Goal: Answer question/provide support

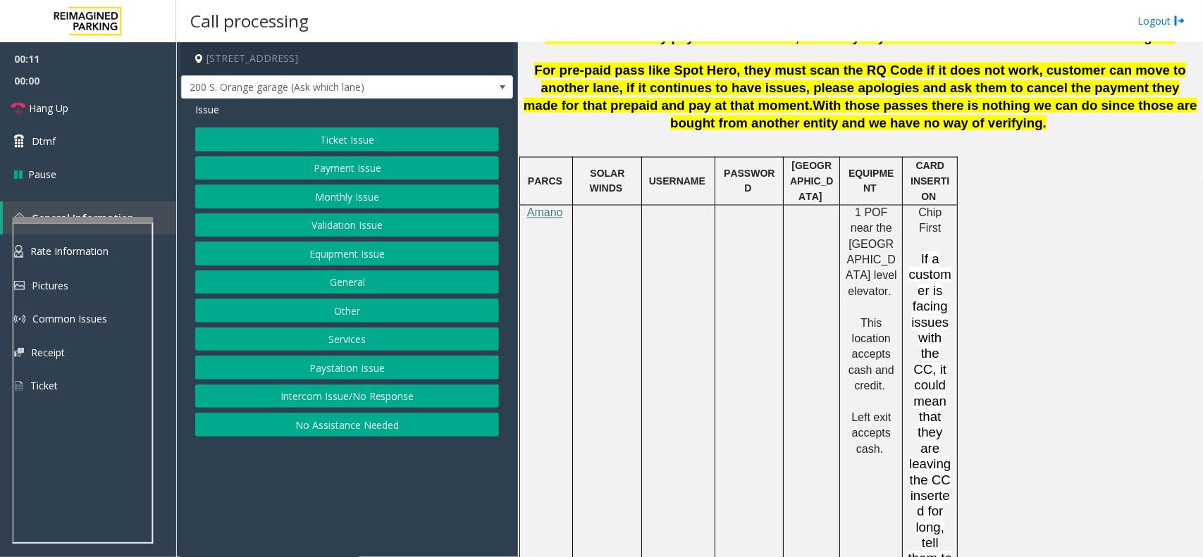
scroll to position [1057, 0]
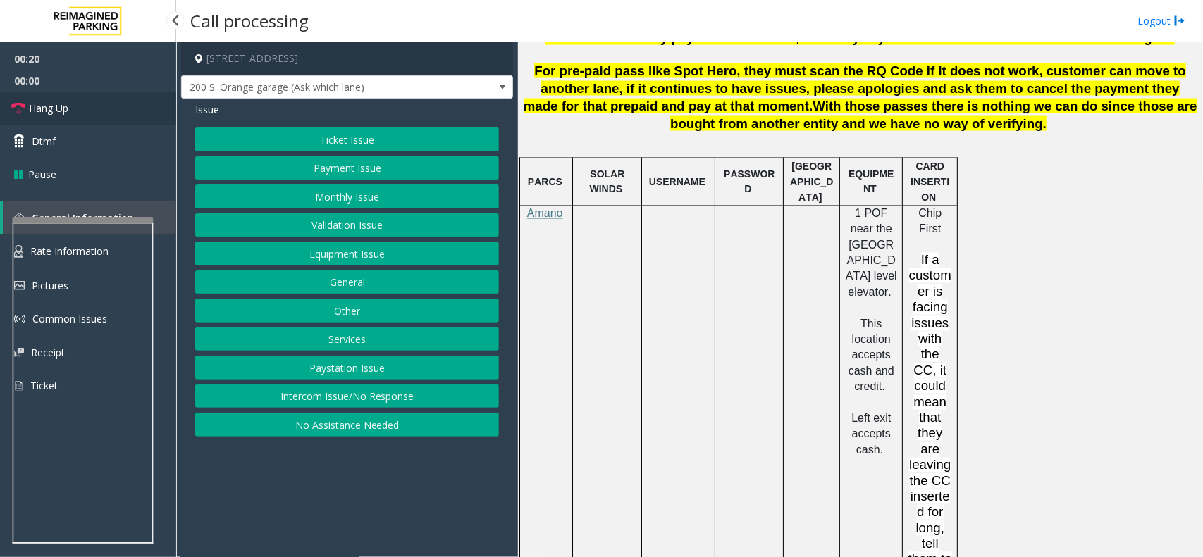
click at [132, 107] on link "Hang Up" at bounding box center [88, 108] width 176 height 33
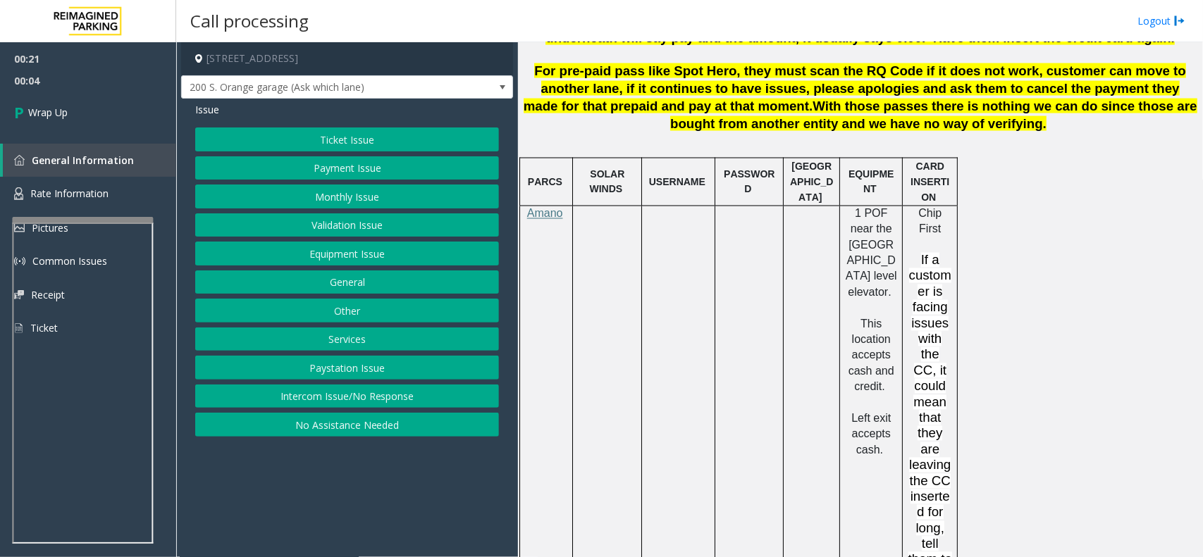
click at [340, 423] on button "No Assistance Needed" at bounding box center [347, 425] width 304 height 24
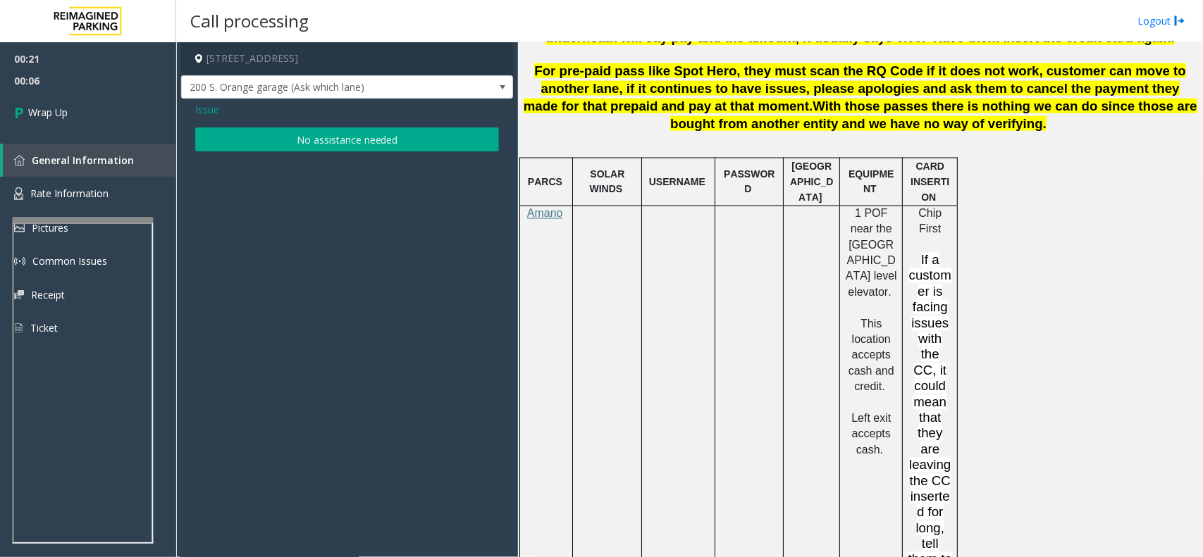
click at [316, 145] on button "No assistance needed" at bounding box center [347, 140] width 304 height 24
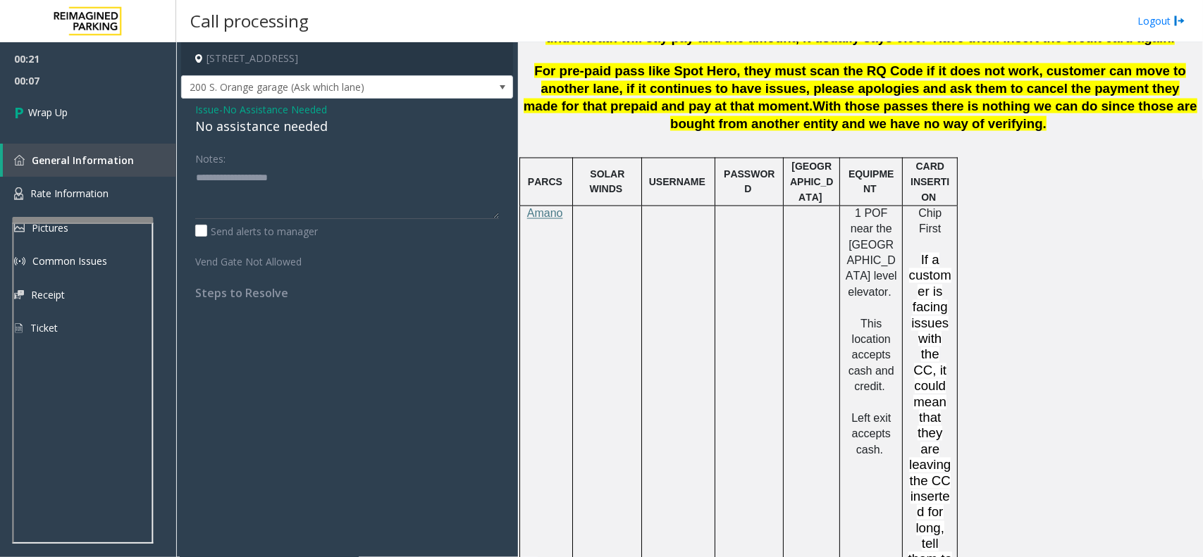
click at [292, 129] on div "No assistance needed" at bounding box center [347, 126] width 304 height 19
drag, startPoint x: 292, startPoint y: 129, endPoint x: 314, endPoint y: 129, distance: 21.8
click at [314, 129] on div "No assistance needed" at bounding box center [347, 126] width 304 height 19
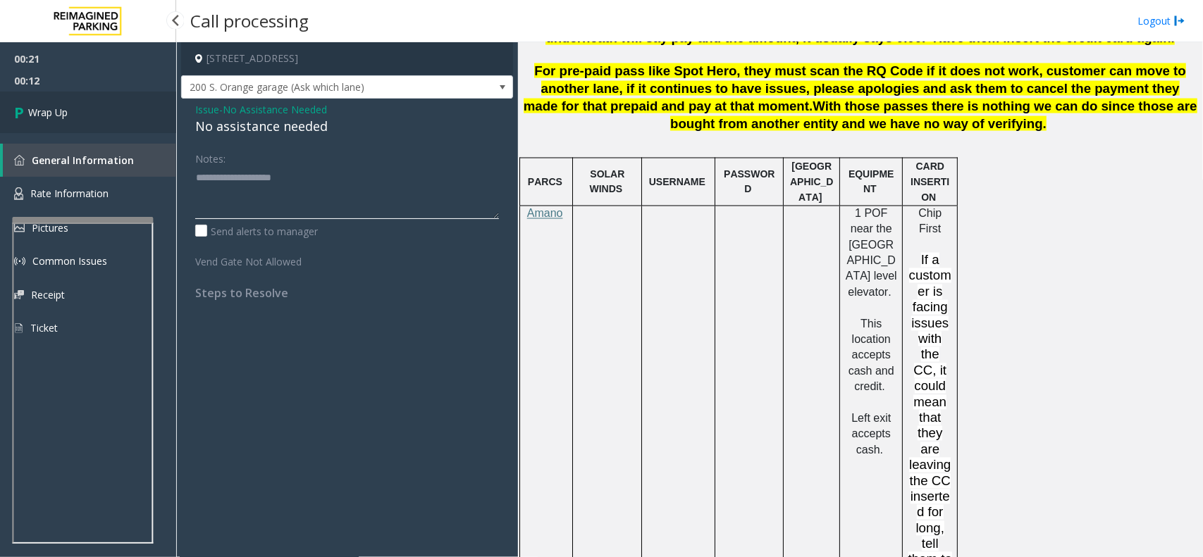
type textarea "**********"
click at [54, 118] on span "Wrap Up" at bounding box center [47, 112] width 39 height 15
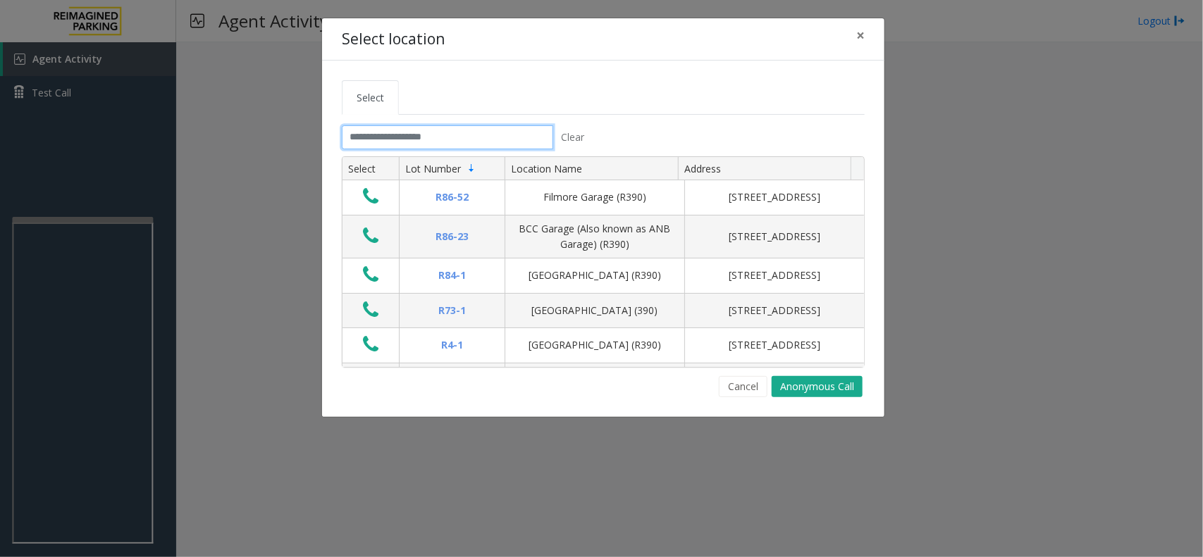
click at [459, 138] on input "text" at bounding box center [447, 137] width 211 height 24
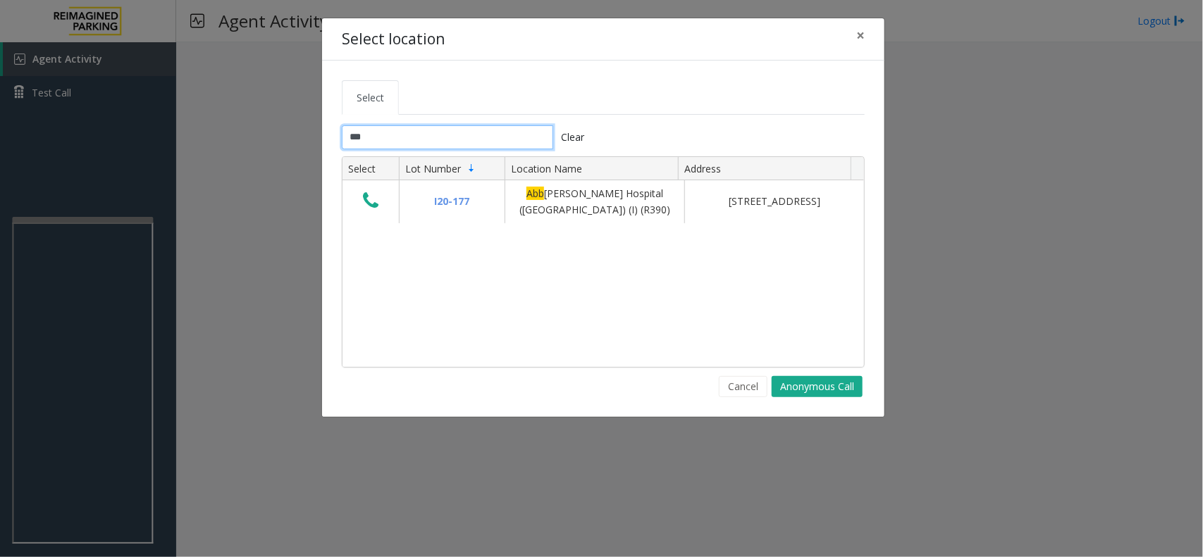
type input "***"
click at [576, 142] on button "Clear" at bounding box center [572, 137] width 39 height 24
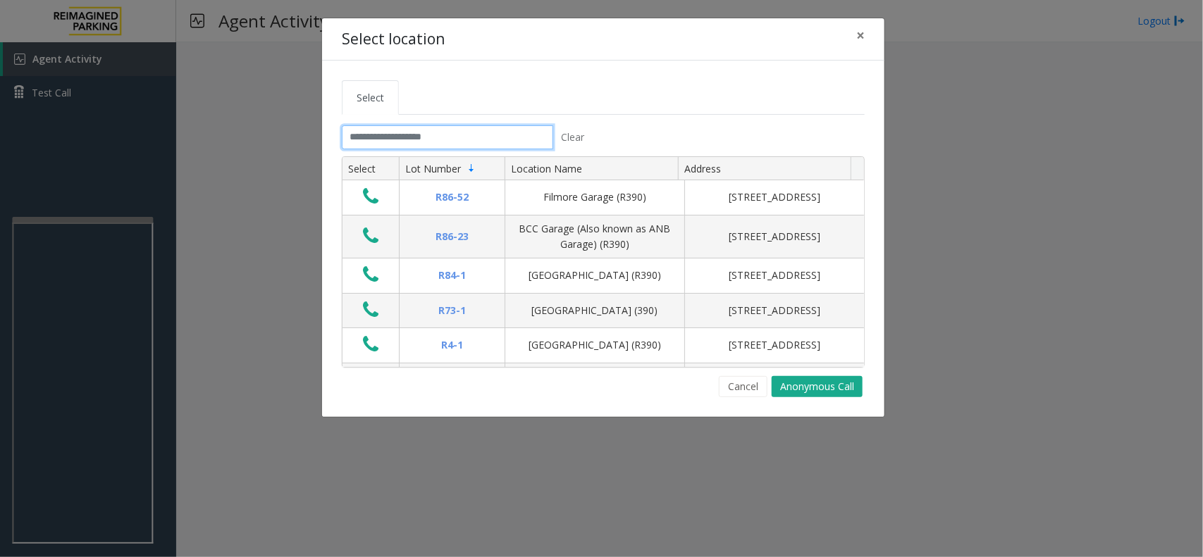
click at [470, 136] on input "text" at bounding box center [447, 137] width 211 height 24
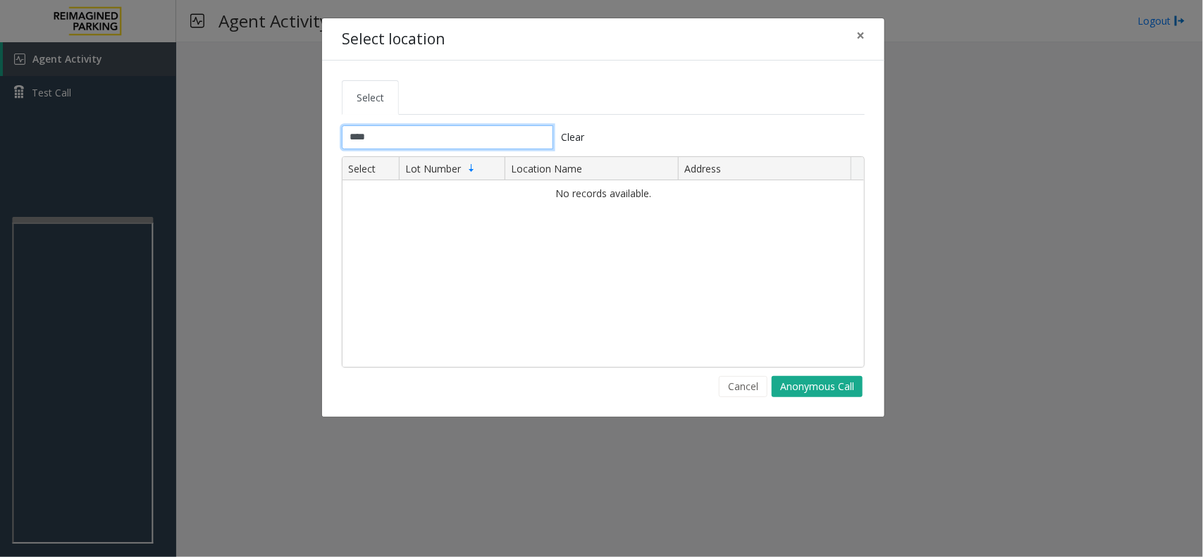
type input "****"
click at [858, 34] on span "×" at bounding box center [860, 35] width 8 height 20
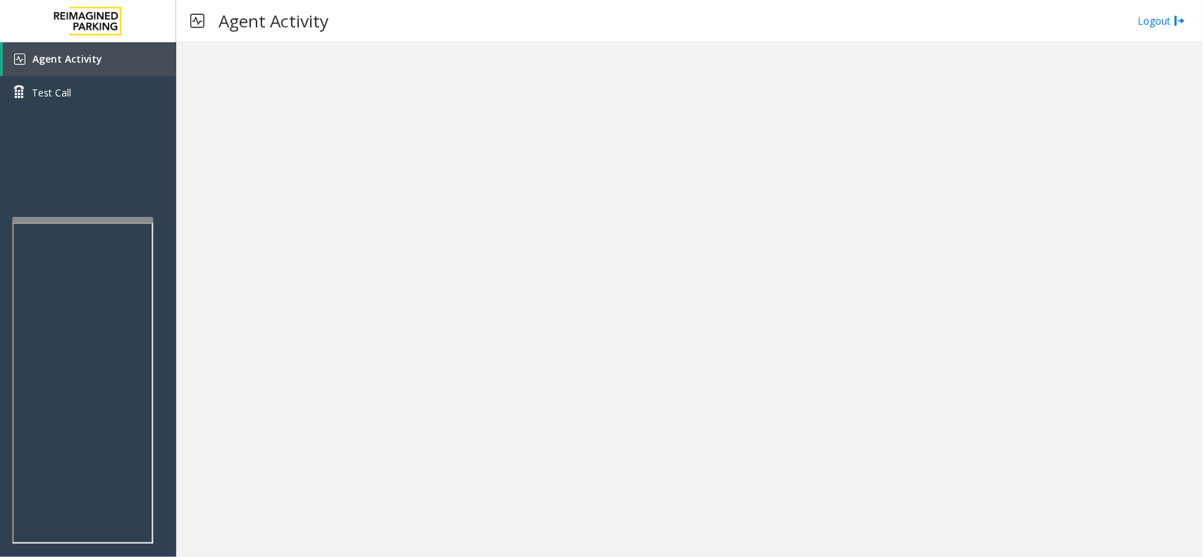
click at [991, 76] on div at bounding box center [689, 299] width 1027 height 515
click at [399, 118] on div at bounding box center [689, 299] width 1027 height 515
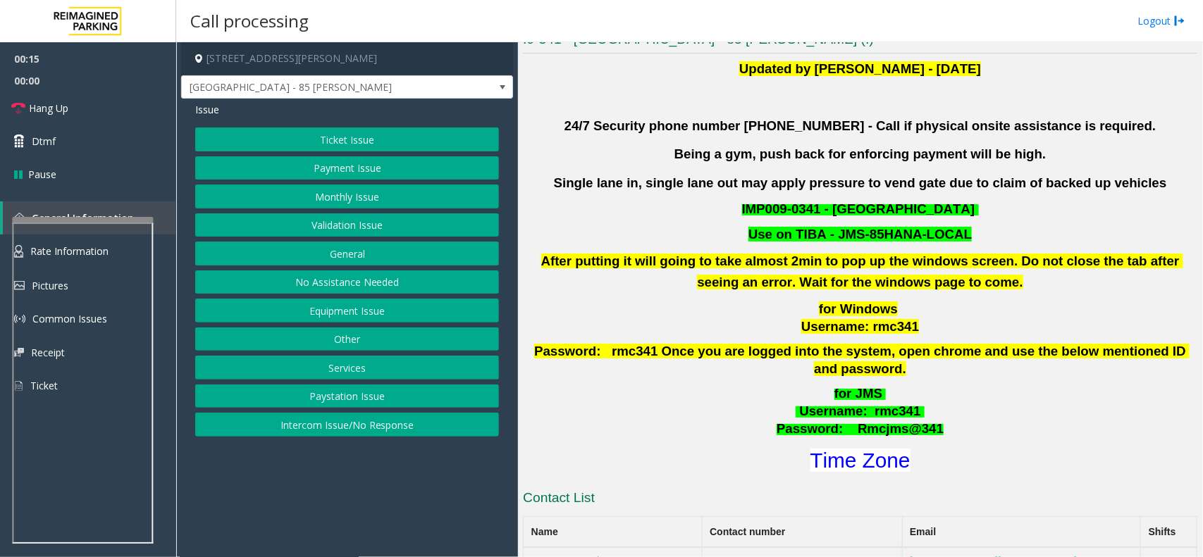
scroll to position [226, 0]
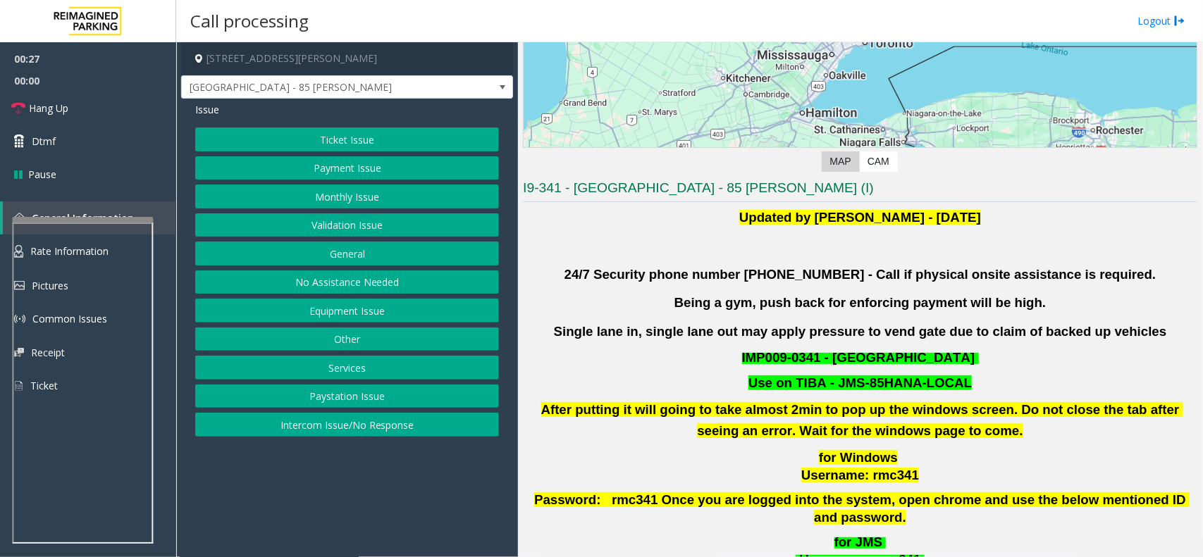
click at [373, 227] on button "Validation Issue" at bounding box center [347, 225] width 304 height 24
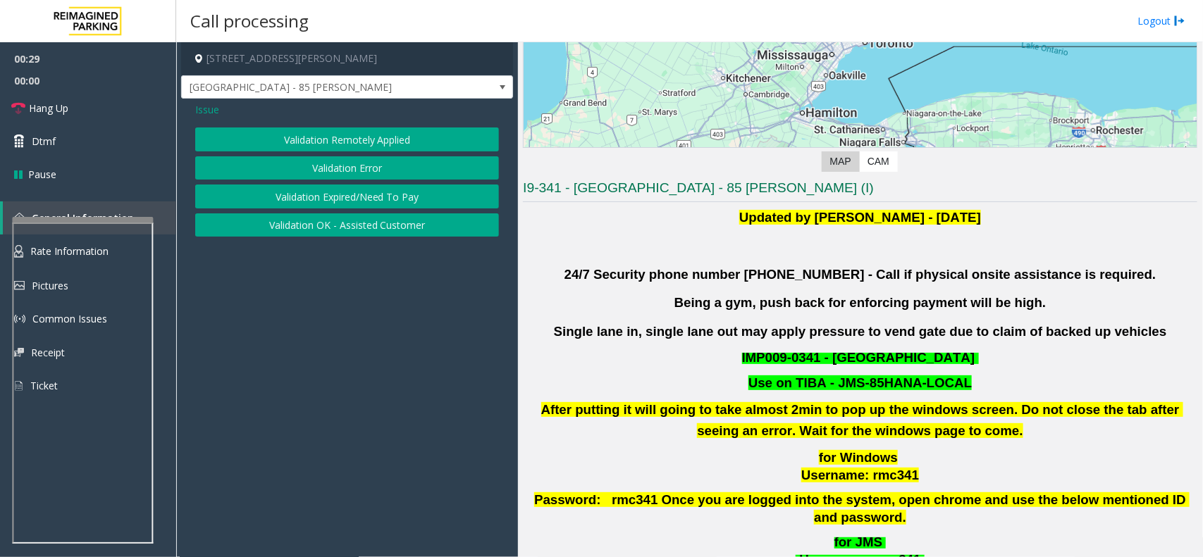
click at [371, 170] on button "Validation Error" at bounding box center [347, 168] width 304 height 24
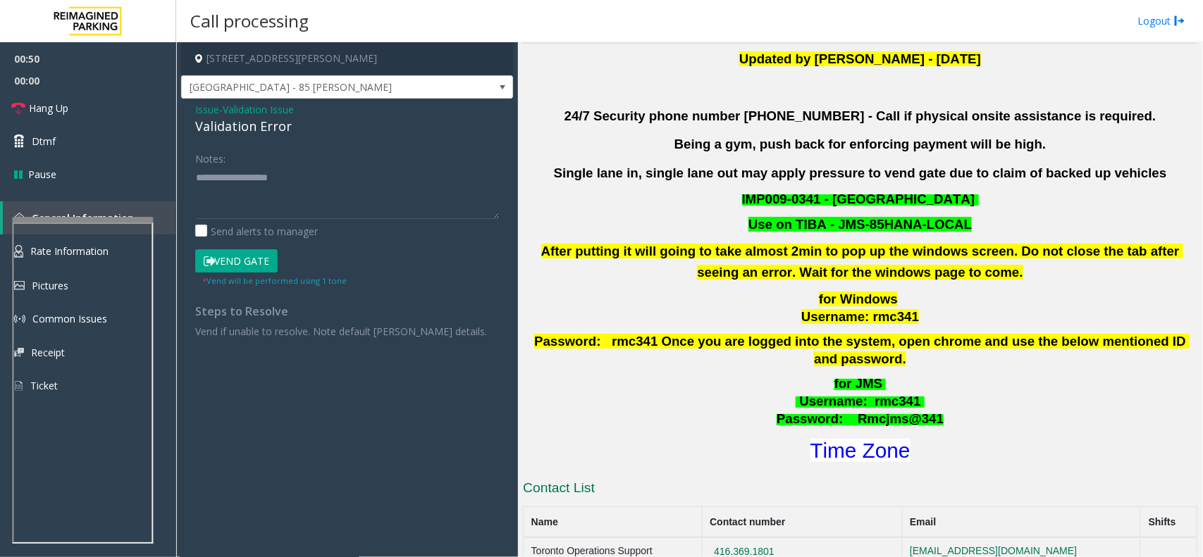
scroll to position [402, 0]
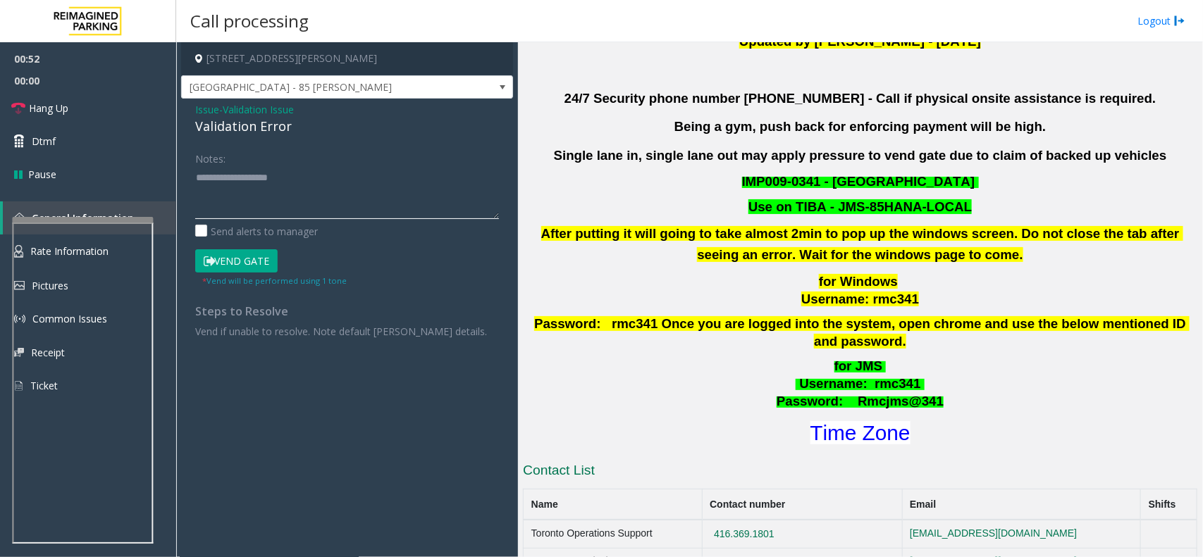
click at [333, 187] on textarea at bounding box center [347, 192] width 304 height 53
click at [818, 421] on font "Time Zone" at bounding box center [860, 432] width 100 height 23
click at [231, 104] on span "Validation Issue" at bounding box center [258, 109] width 71 height 15
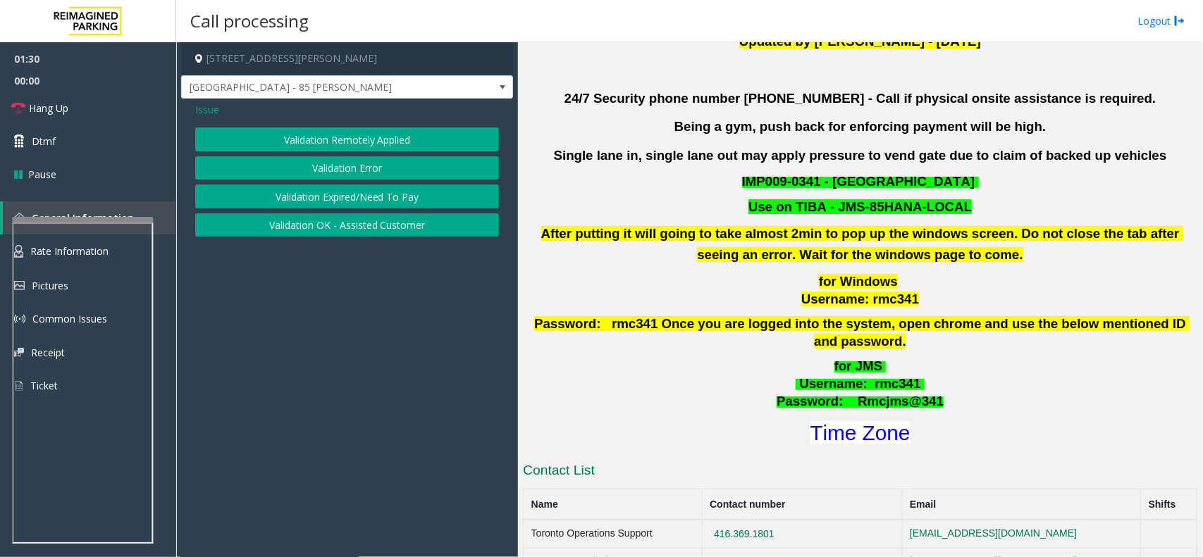
click at [209, 104] on span "Issue" at bounding box center [207, 109] width 24 height 15
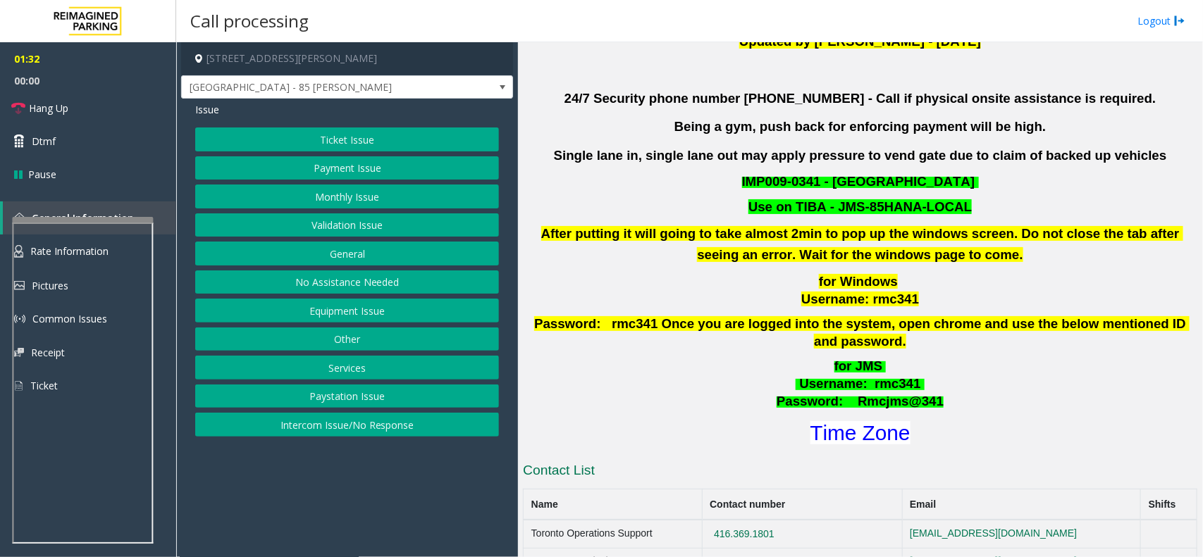
click at [303, 227] on button "Validation Issue" at bounding box center [347, 225] width 304 height 24
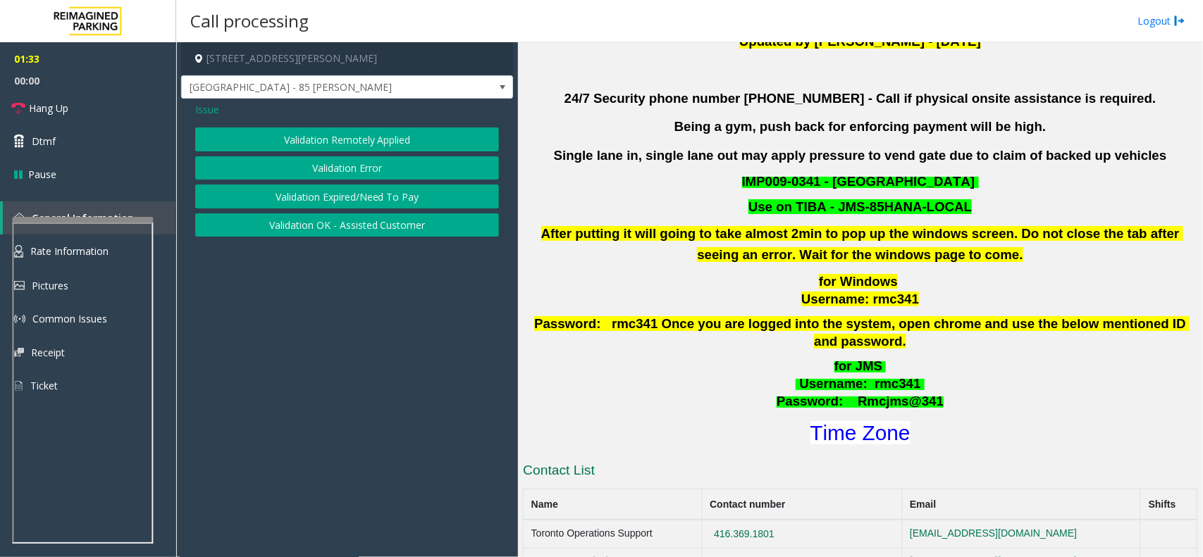
click at [269, 159] on button "Validation Error" at bounding box center [347, 168] width 304 height 24
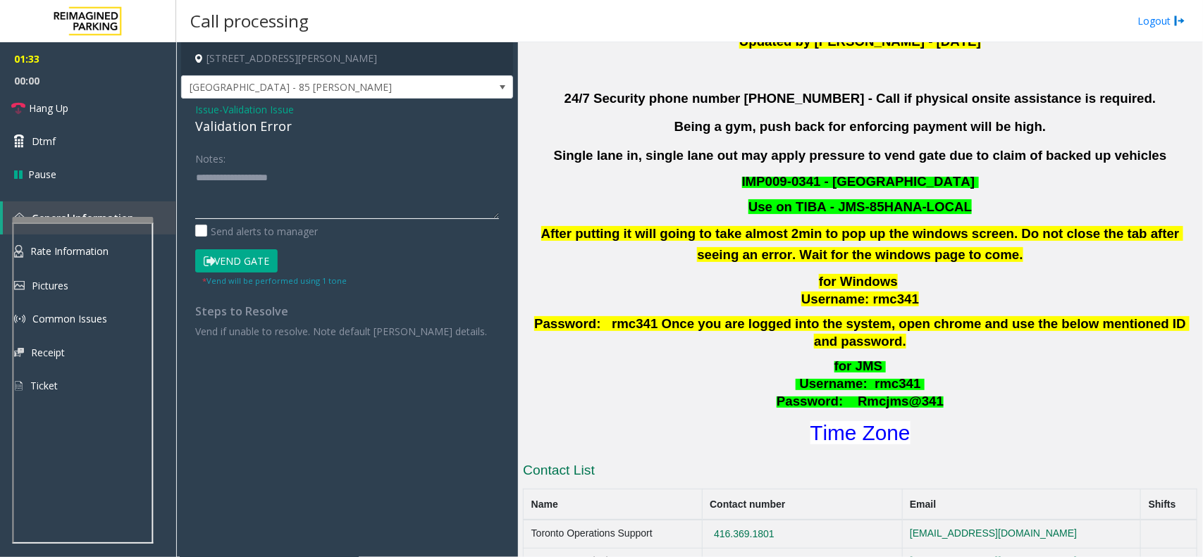
click at [223, 168] on textarea at bounding box center [347, 192] width 304 height 53
type textarea "*"
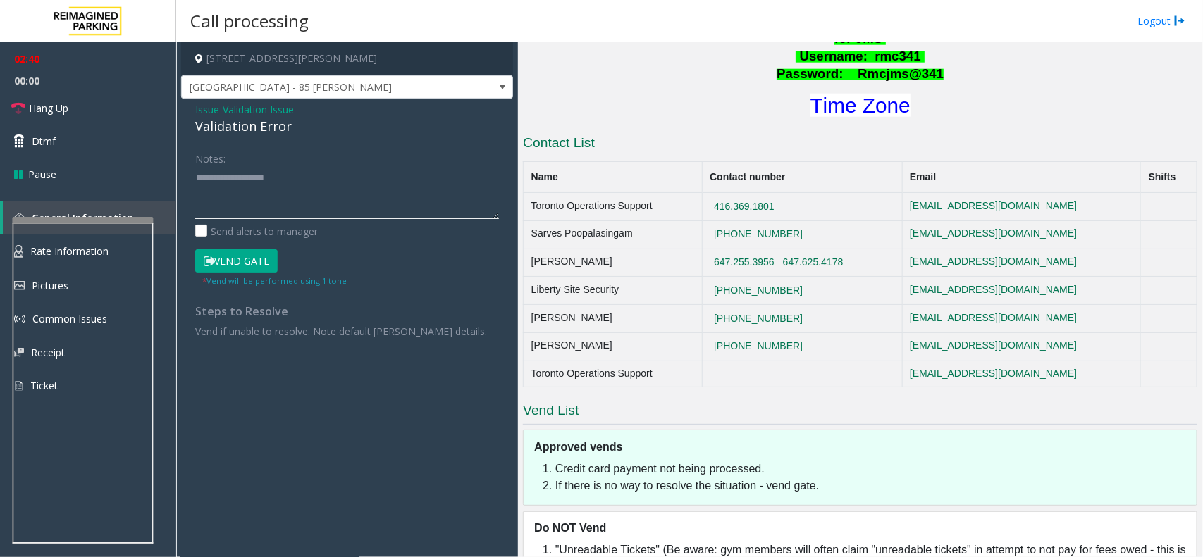
scroll to position [843, 0]
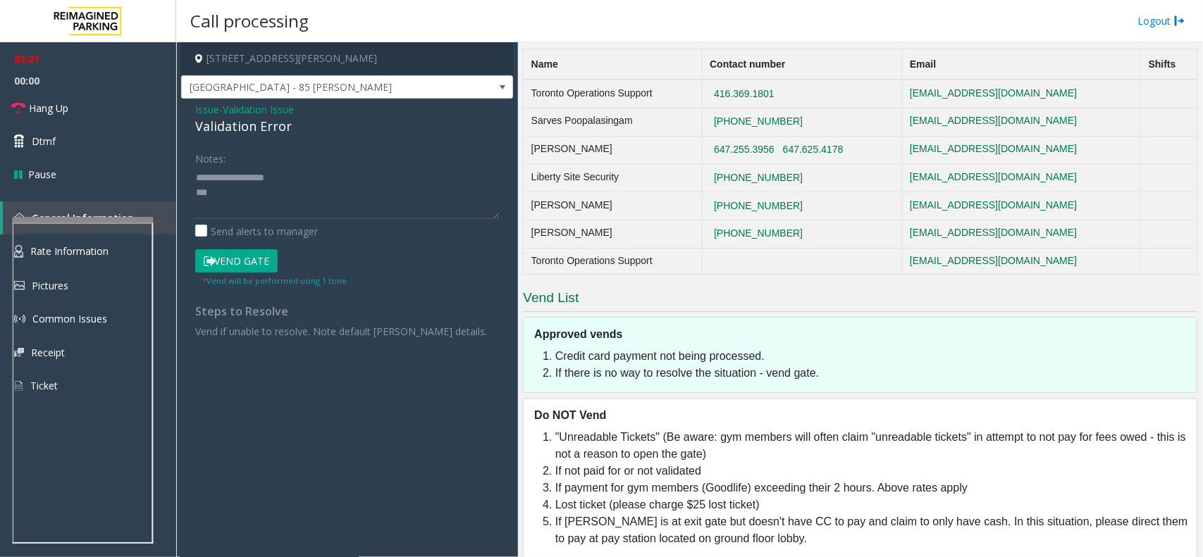
click at [254, 266] on button "Vend Gate" at bounding box center [236, 261] width 82 height 24
click at [99, 102] on link "Hang Up" at bounding box center [88, 108] width 176 height 33
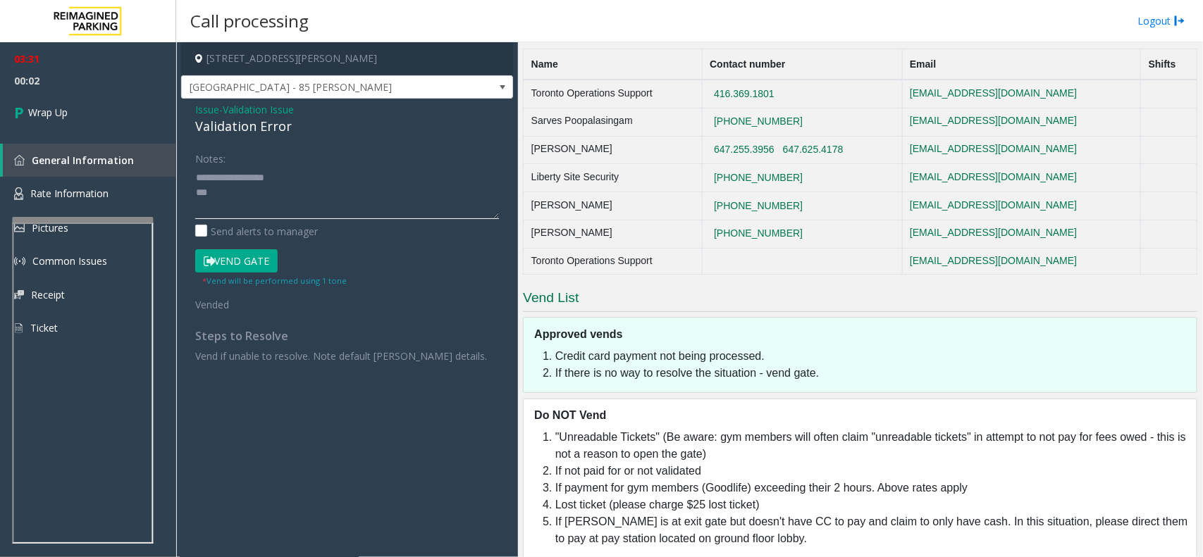
click at [243, 178] on textarea at bounding box center [347, 192] width 304 height 53
click at [227, 196] on textarea at bounding box center [347, 192] width 304 height 53
click at [212, 188] on textarea at bounding box center [347, 192] width 304 height 53
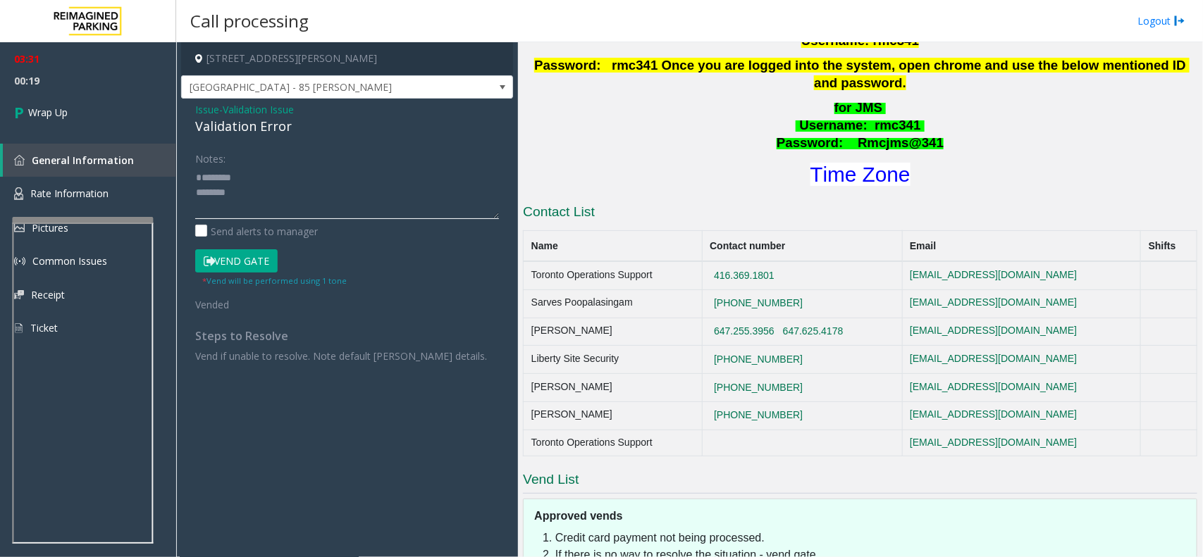
scroll to position [490, 0]
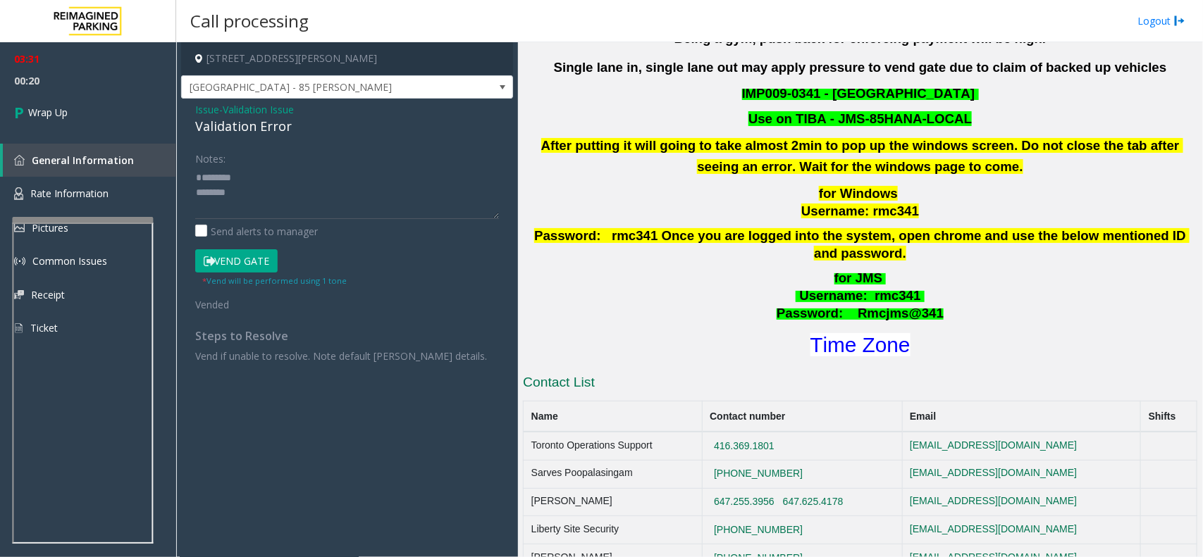
click at [835, 342] on h1 "Time Zone" at bounding box center [859, 345] width 677 height 30
click at [833, 333] on font "Time Zone" at bounding box center [860, 344] width 100 height 23
click at [198, 180] on textarea at bounding box center [347, 192] width 304 height 53
click at [196, 176] on textarea at bounding box center [347, 192] width 304 height 53
click at [243, 194] on textarea at bounding box center [347, 192] width 304 height 53
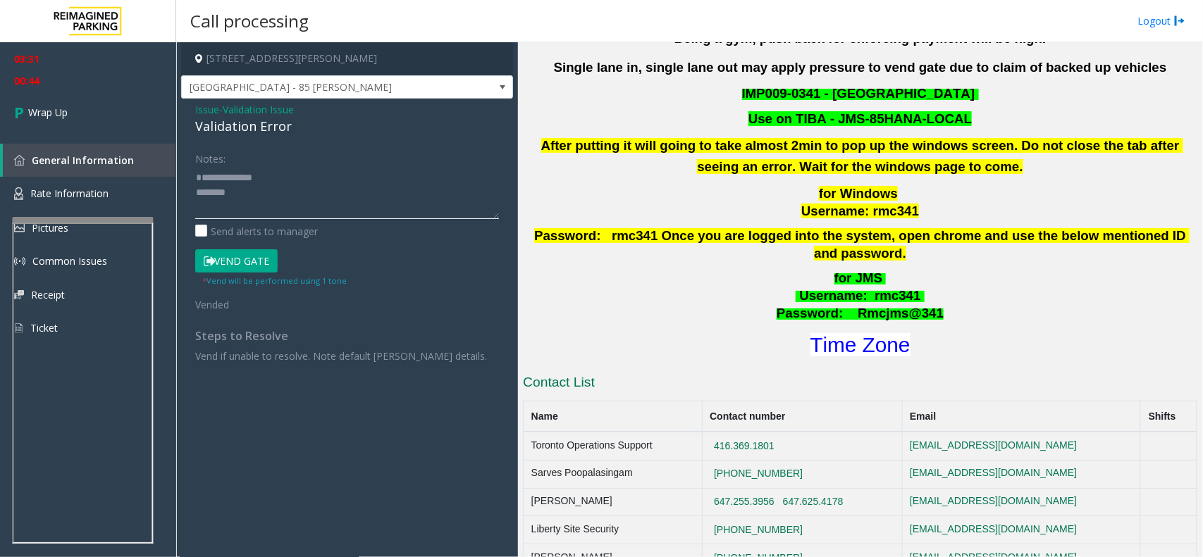
click at [199, 178] on textarea at bounding box center [347, 192] width 304 height 53
click at [266, 177] on textarea at bounding box center [347, 192] width 304 height 53
click at [378, 201] on textarea at bounding box center [347, 192] width 304 height 53
paste textarea "**********"
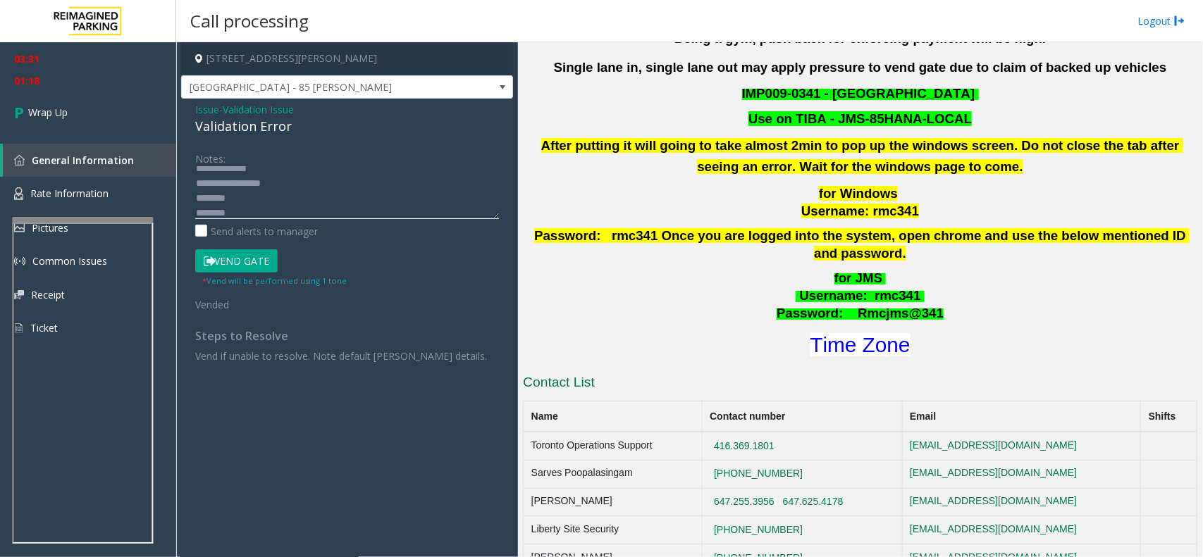
scroll to position [25, 0]
click at [287, 192] on textarea at bounding box center [347, 192] width 304 height 53
click at [240, 121] on div "Validation Error" at bounding box center [347, 126] width 304 height 19
click at [243, 127] on div "Validation Error" at bounding box center [347, 126] width 304 height 19
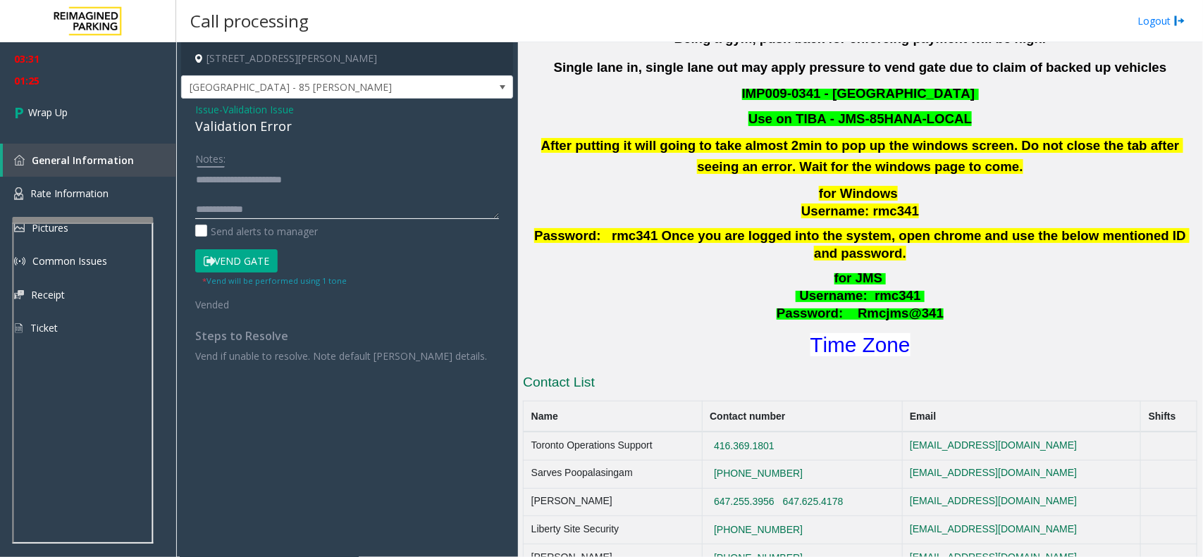
scroll to position [44, 0]
click at [283, 202] on textarea at bounding box center [347, 192] width 304 height 53
type textarea "**********"
click at [100, 108] on link "Wrap Up" at bounding box center [88, 113] width 176 height 42
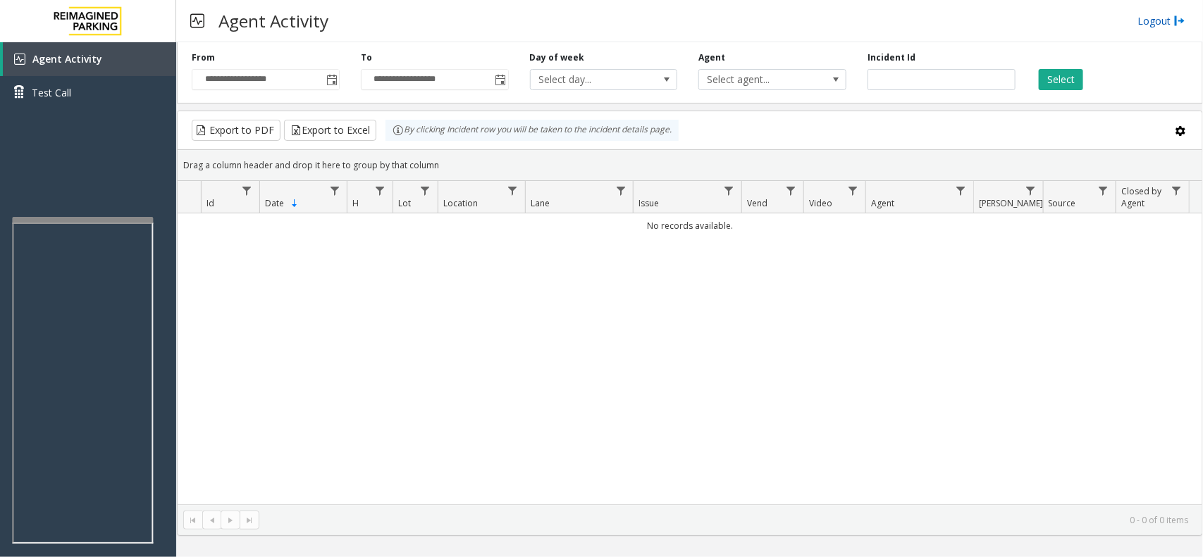
click at [1146, 16] on link "Logout" at bounding box center [1161, 20] width 48 height 15
